Goal: Information Seeking & Learning: Find specific page/section

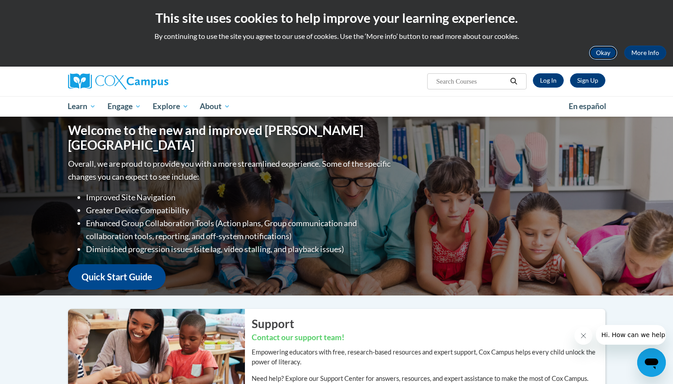
click at [606, 56] on button "Okay" at bounding box center [602, 53] width 29 height 14
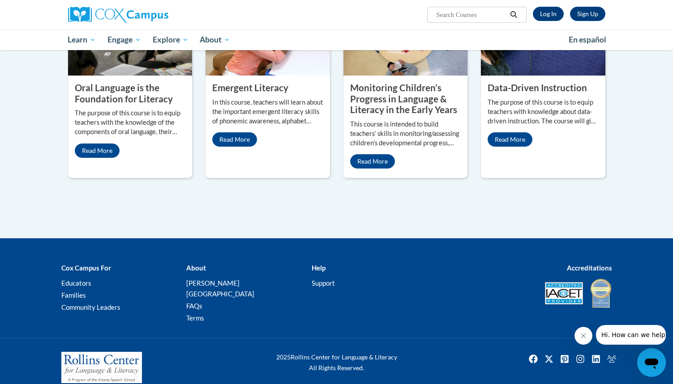
scroll to position [414, 0]
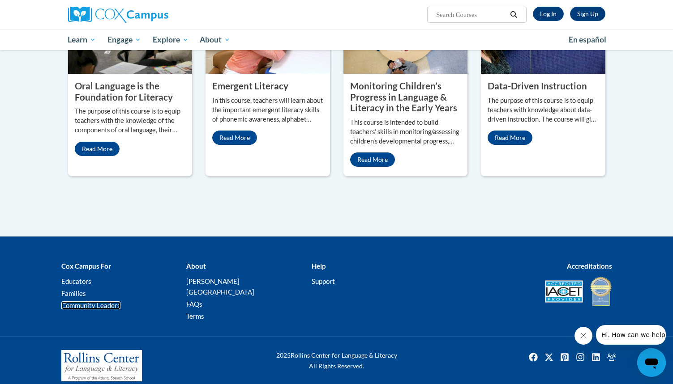
click at [105, 307] on link "Community Leaders" at bounding box center [90, 306] width 59 height 8
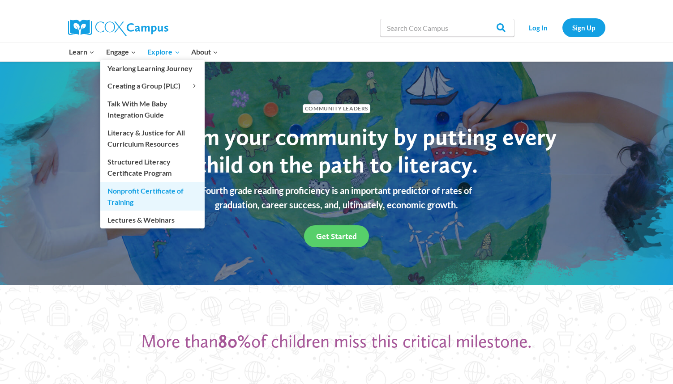
click at [149, 192] on link "Nonprofit Certificate of Training" at bounding box center [152, 196] width 104 height 29
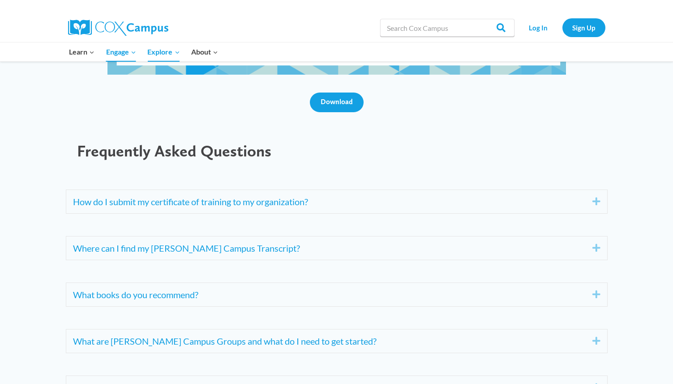
scroll to position [3356, 0]
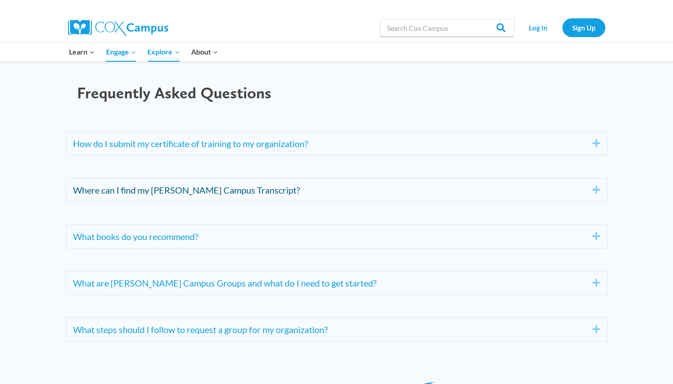
click at [217, 188] on link "Where can I find my Cox Campus Transcript?" at bounding box center [326, 190] width 506 height 14
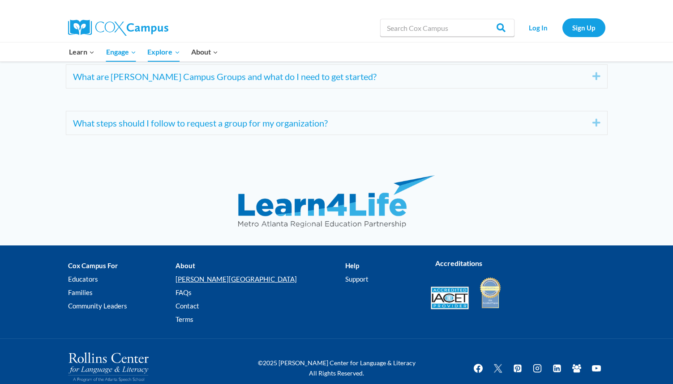
scroll to position [3684, 0]
